Goal: Navigation & Orientation: Find specific page/section

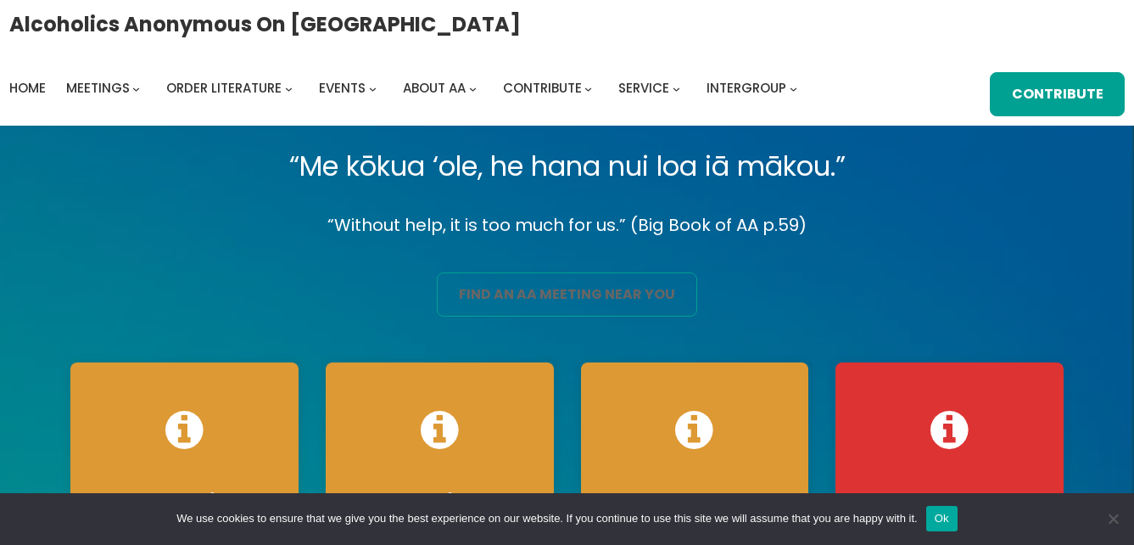
click at [584, 310] on link "find an aa meeting near you" at bounding box center [567, 294] width 260 height 44
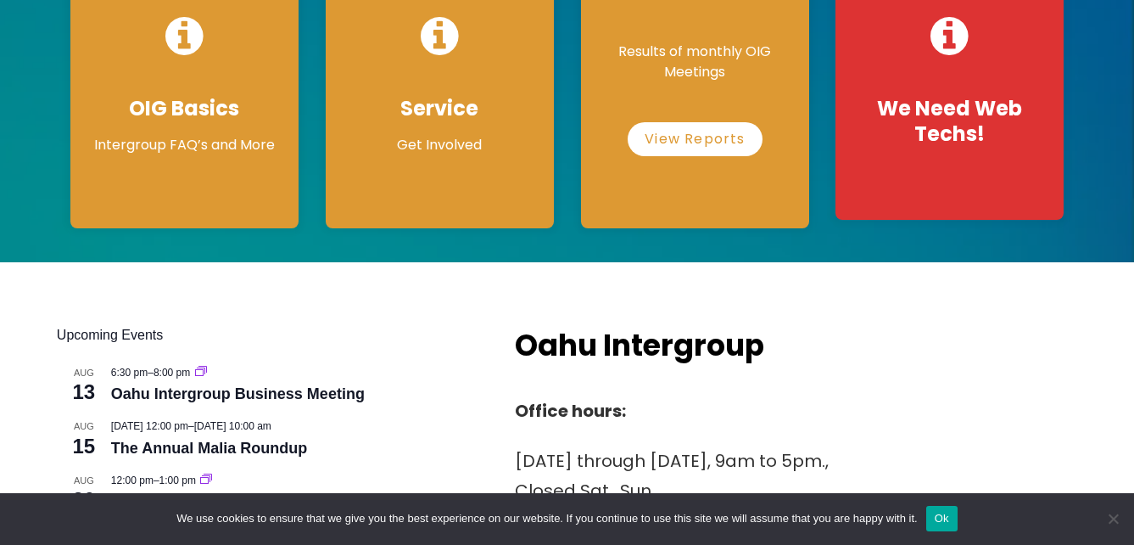
scroll to position [424, 0]
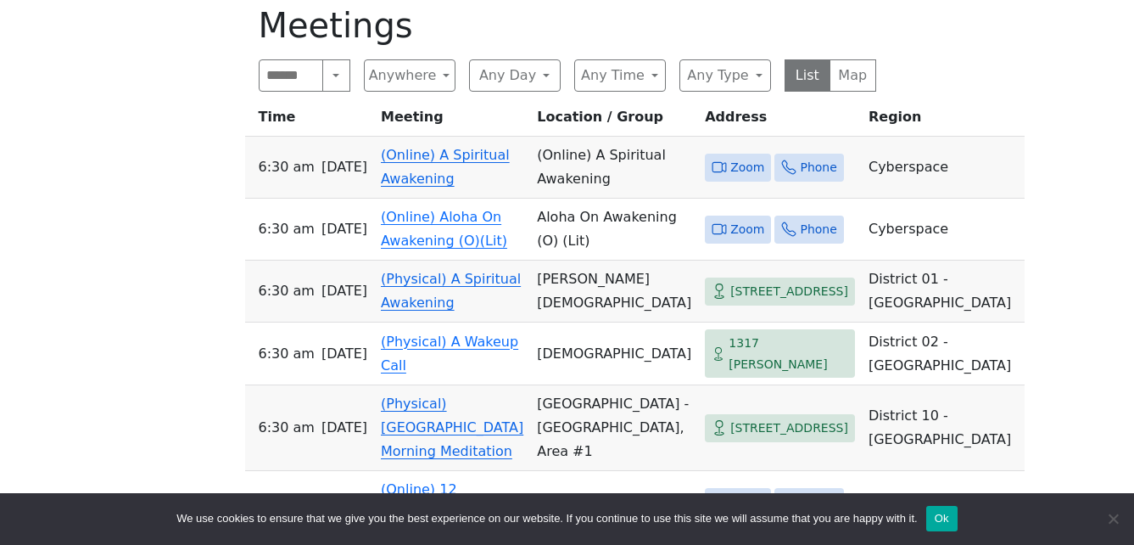
click at [476, 160] on link "(Online) A Spiritual Awakening" at bounding box center [445, 167] width 129 height 40
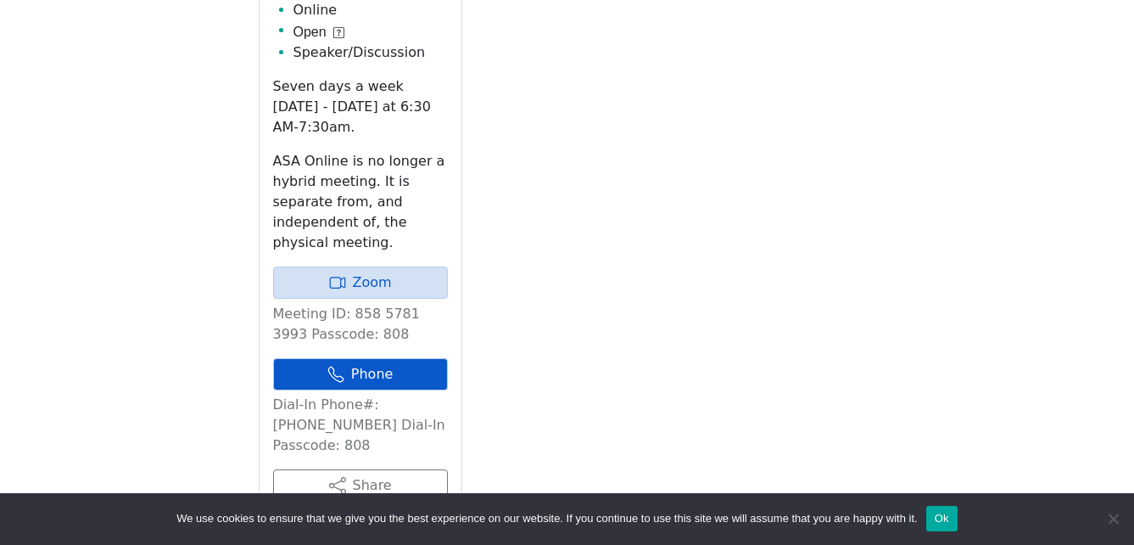
scroll to position [841, 0]
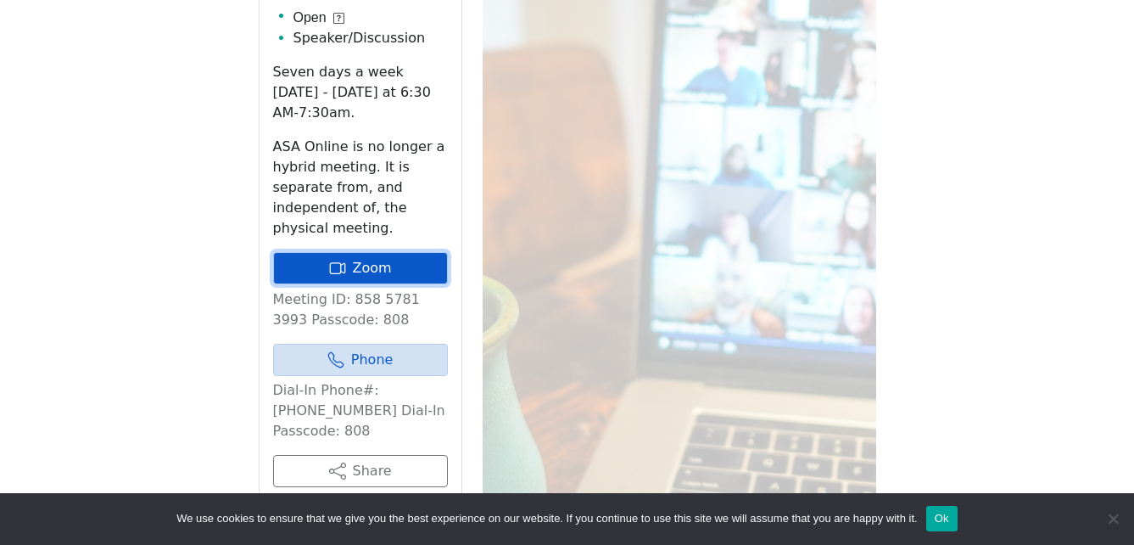
click at [416, 252] on link "Zoom" at bounding box center [360, 268] width 175 height 32
